Goal: Information Seeking & Learning: Understand process/instructions

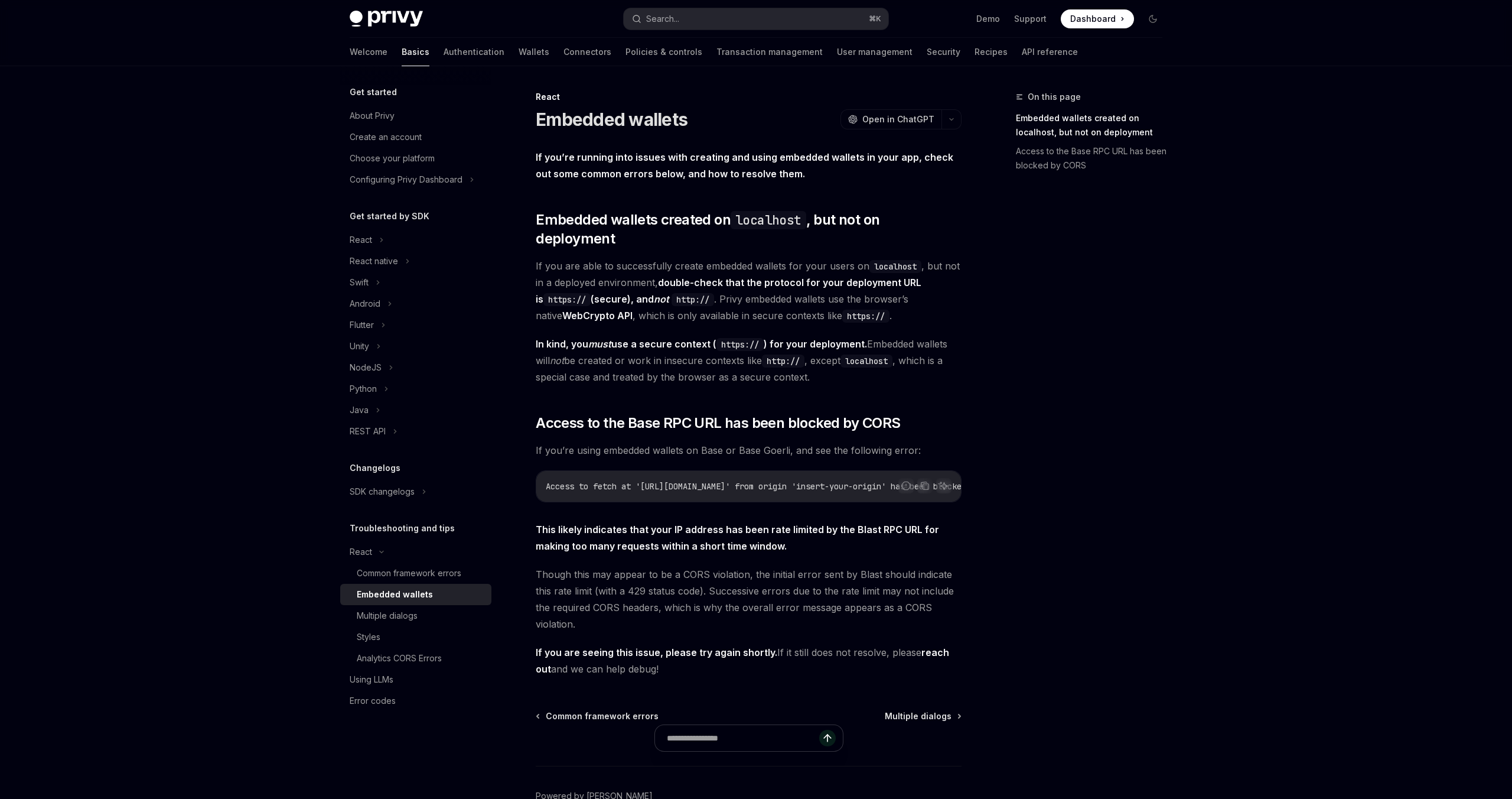
click at [626, 174] on strong "If you’re running into issues with creating and using embedded wallets in your …" at bounding box center [744, 165] width 417 height 28
drag, startPoint x: 626, startPoint y: 174, endPoint x: 701, endPoint y: 176, distance: 75.0
click at [701, 176] on strong "If you’re running into issues with creating and using embedded wallets in your …" at bounding box center [744, 165] width 417 height 28
click at [728, 176] on strong "If you’re running into issues with creating and using embedded wallets in your …" at bounding box center [744, 165] width 417 height 28
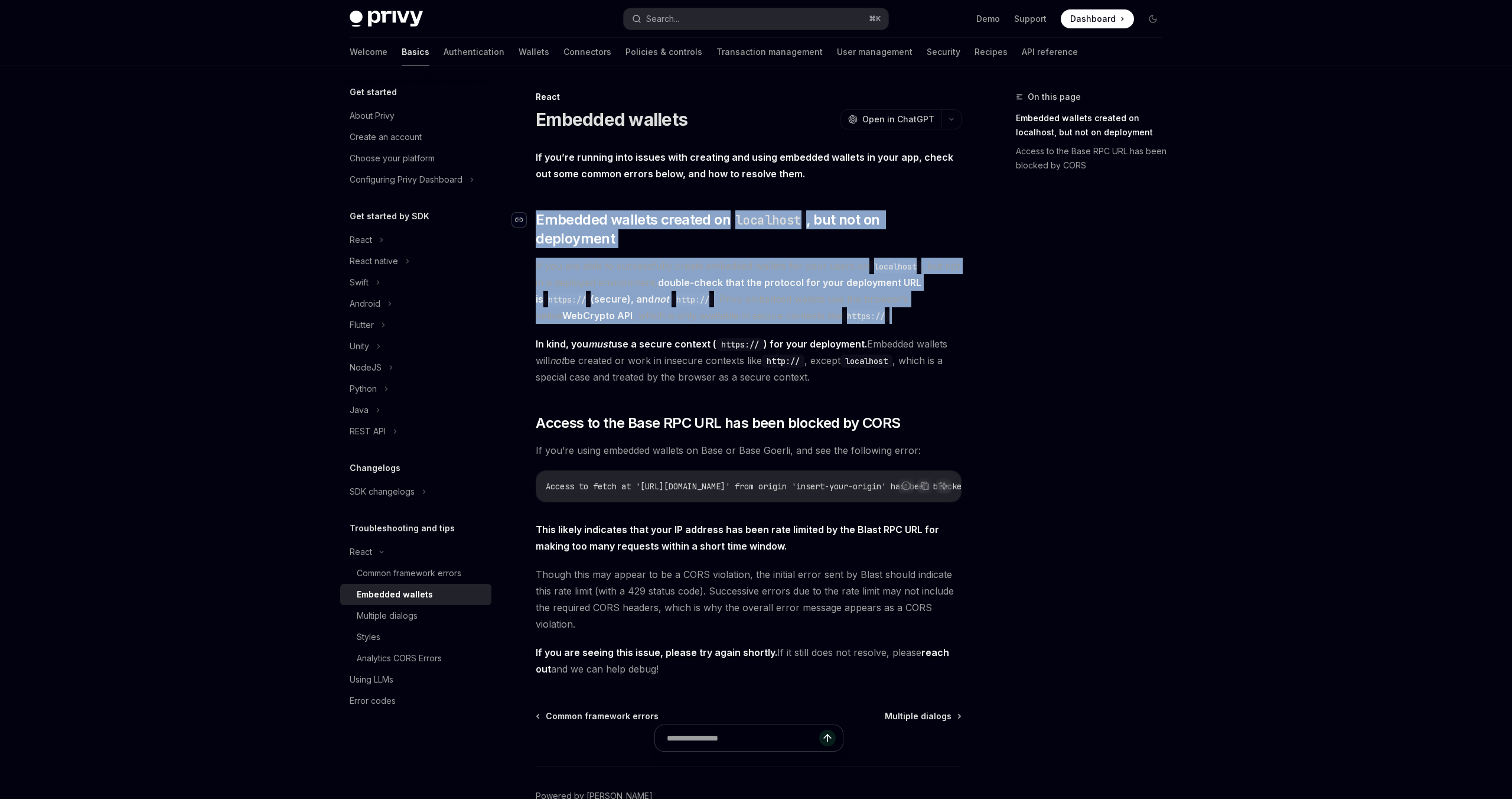
drag, startPoint x: 888, startPoint y: 294, endPoint x: 520, endPoint y: 221, distance: 375.2
click at [536, 221] on div "If you’re running into issues with creating and using embedded wallets in your …" at bounding box center [749, 413] width 426 height 528
copy div "​ Embedded wallets created on localhost , but not on deployment If you are able…"
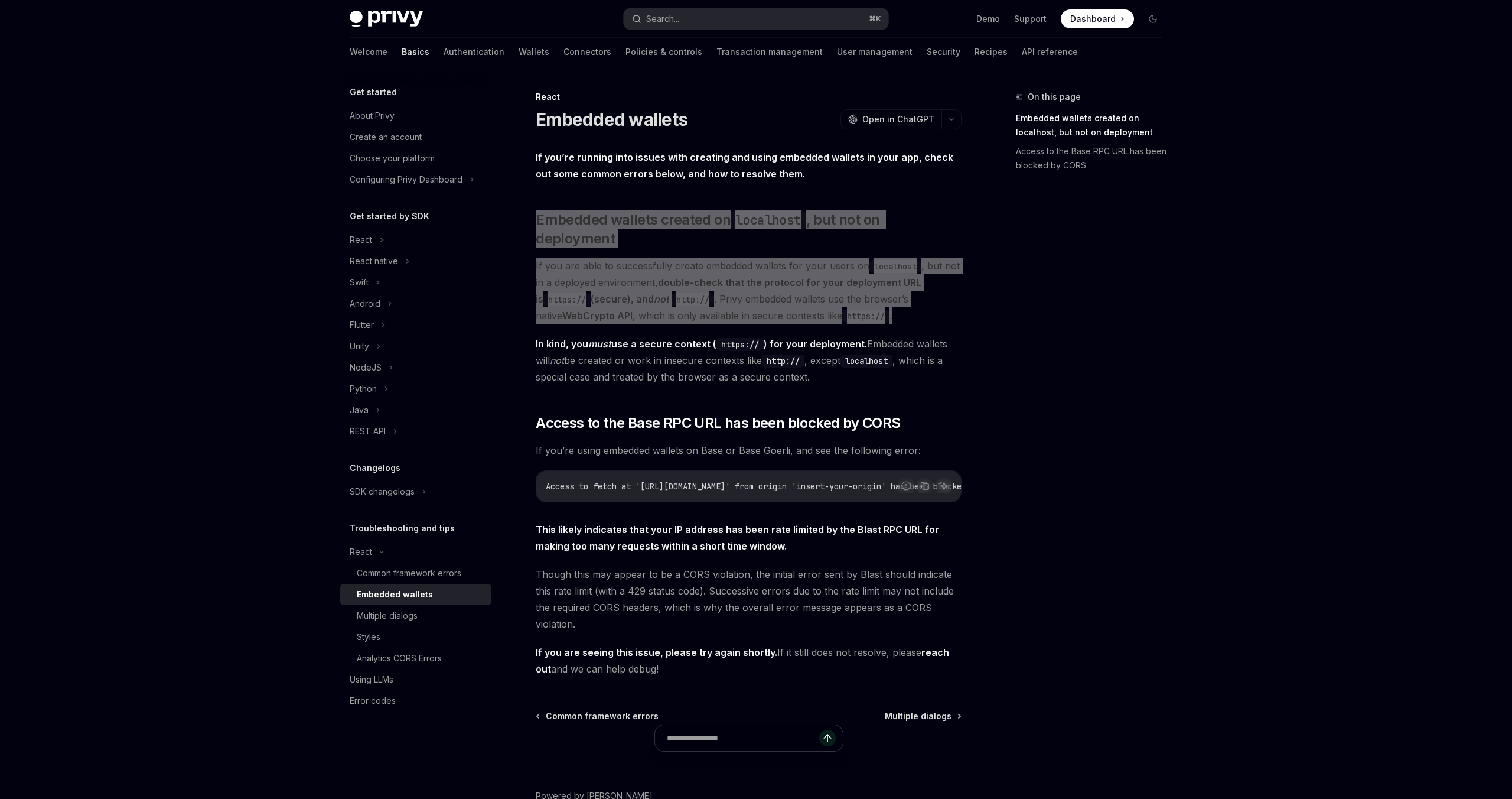
type textarea "*"
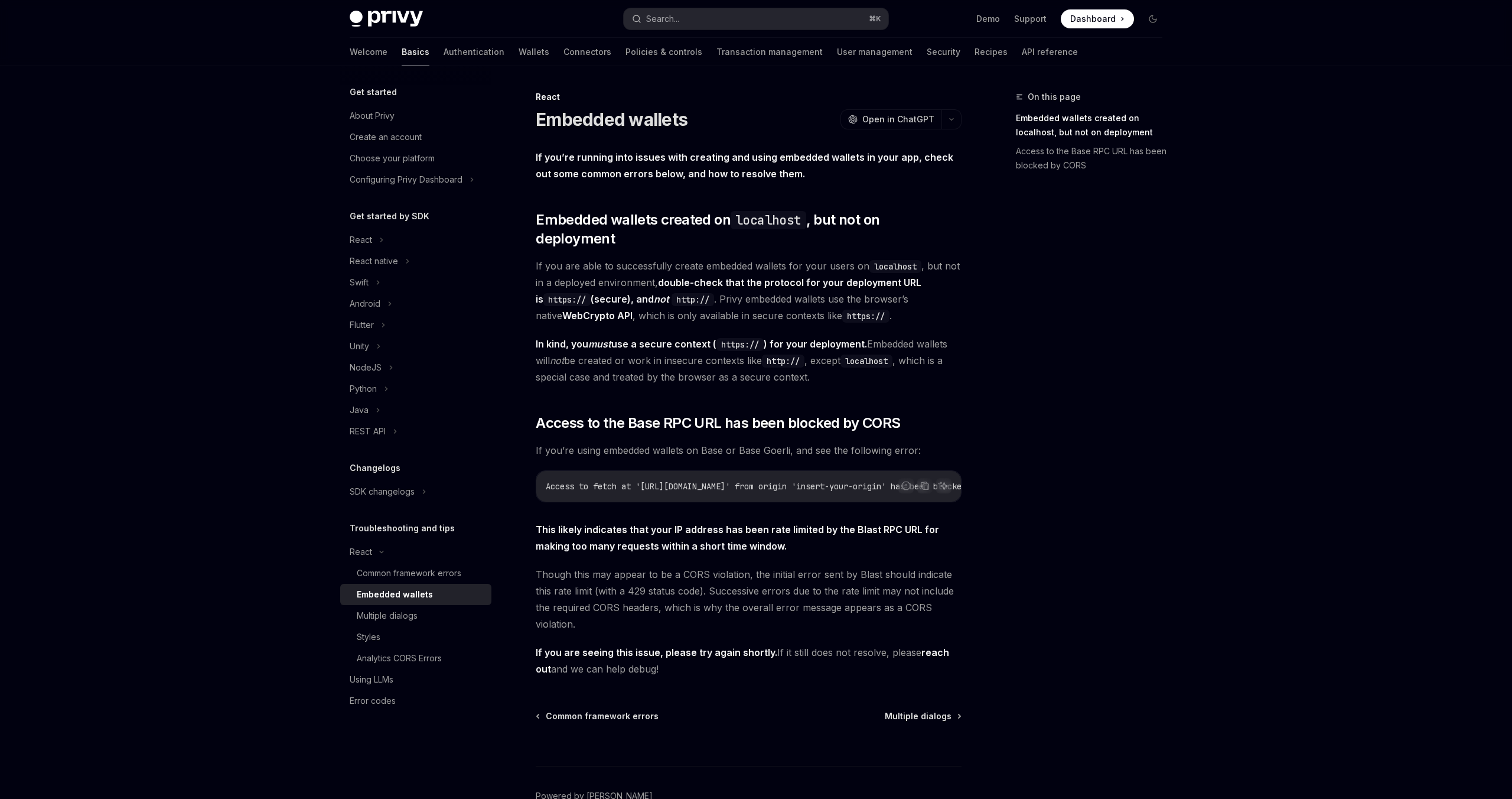
type textarea "*"
